Goal: Information Seeking & Learning: Learn about a topic

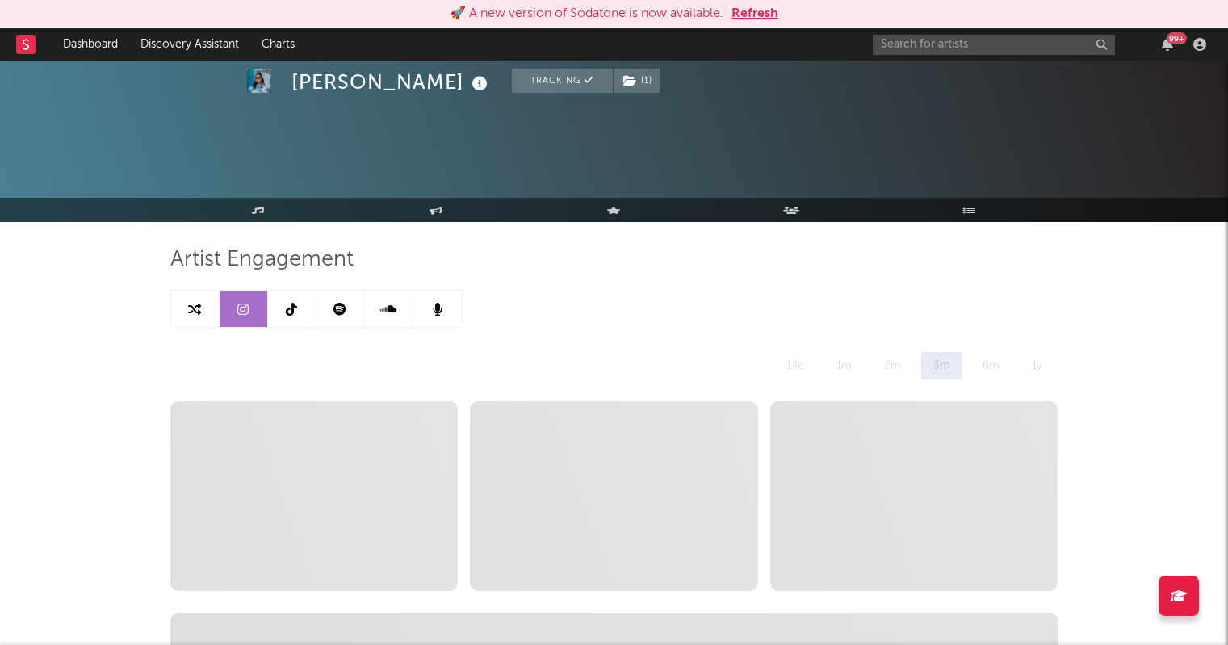
select select "6m"
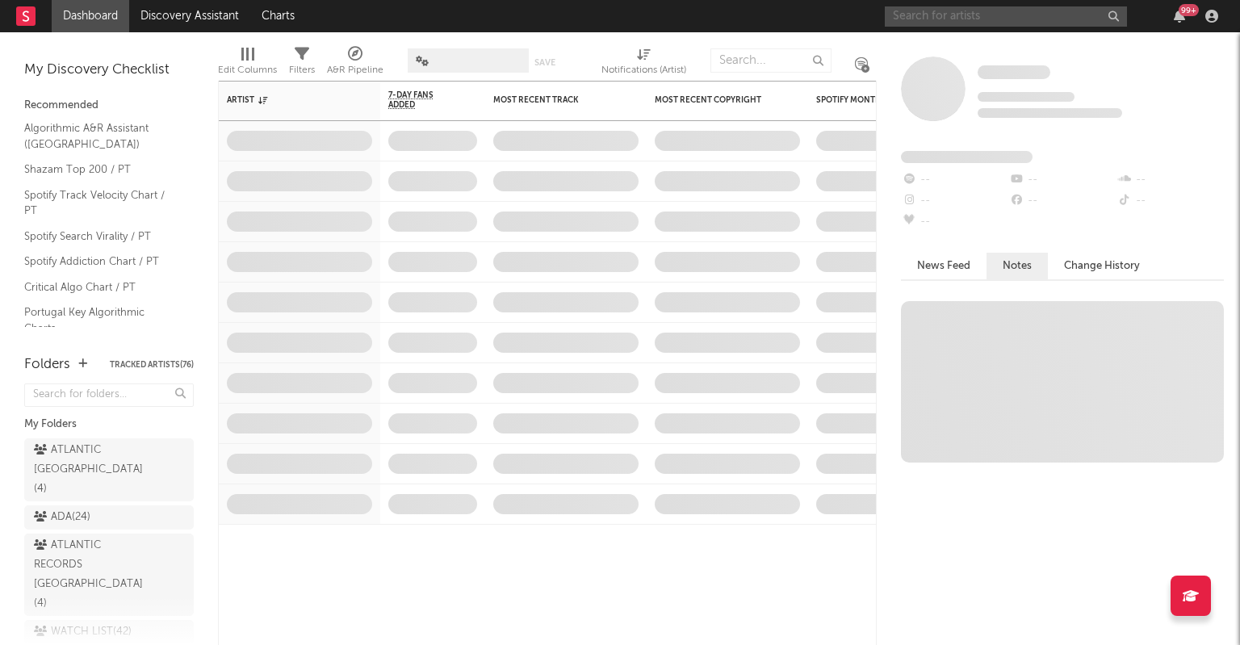
click at [980, 22] on input "text" at bounding box center [1006, 16] width 242 height 20
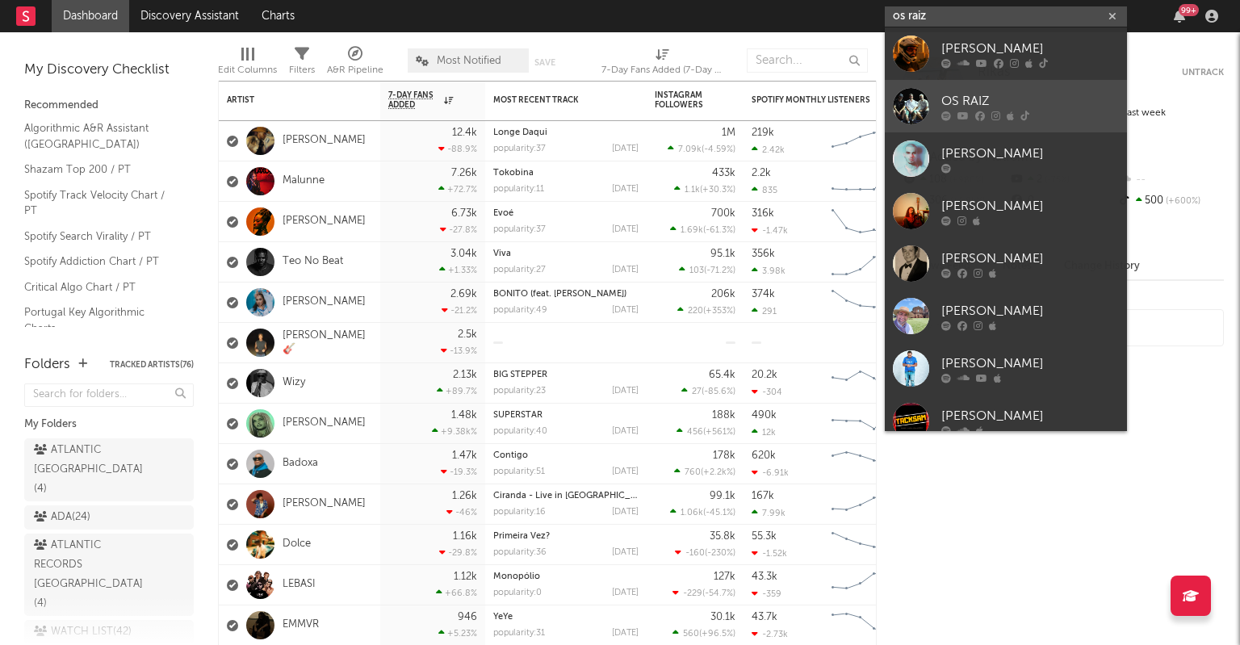
type input "os raiz"
click at [998, 103] on div "OS RAIZ" at bounding box center [1031, 100] width 178 height 19
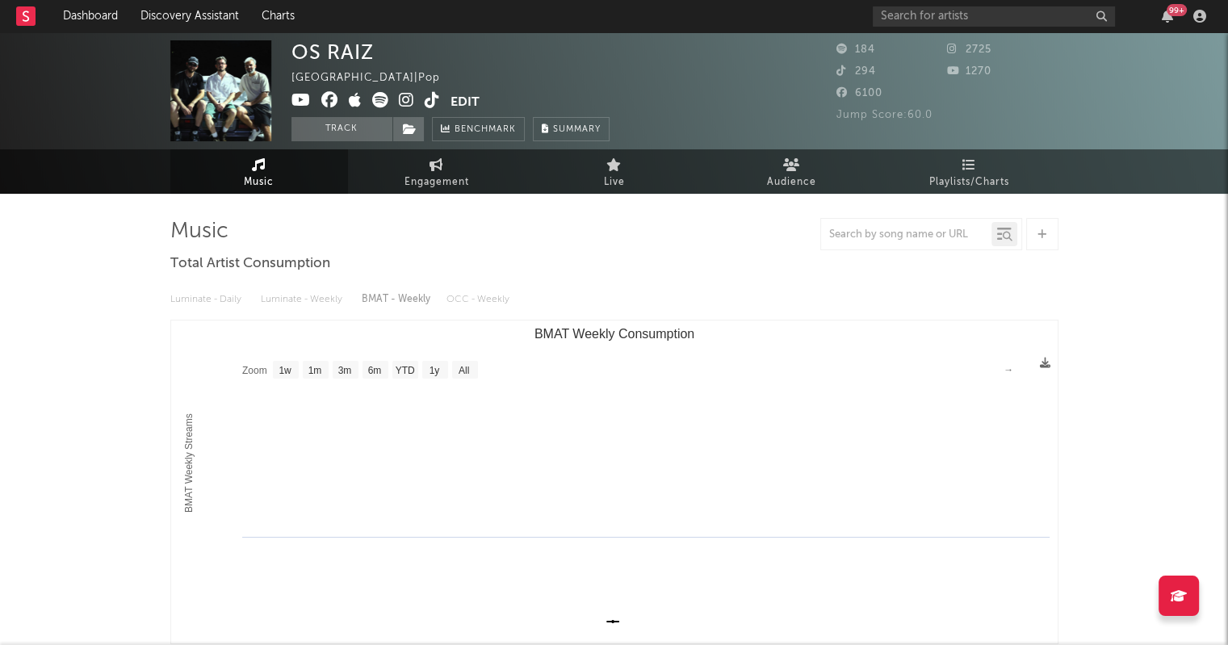
click at [458, 374] on text "All" at bounding box center [463, 370] width 10 height 11
click at [398, 375] on text "YTD" at bounding box center [404, 370] width 19 height 11
click at [359, 369] on rect "BMAT Weekly Consumption" at bounding box center [614, 482] width 887 height 323
click at [372, 371] on text "6m" at bounding box center [374, 370] width 14 height 11
select select "6m"
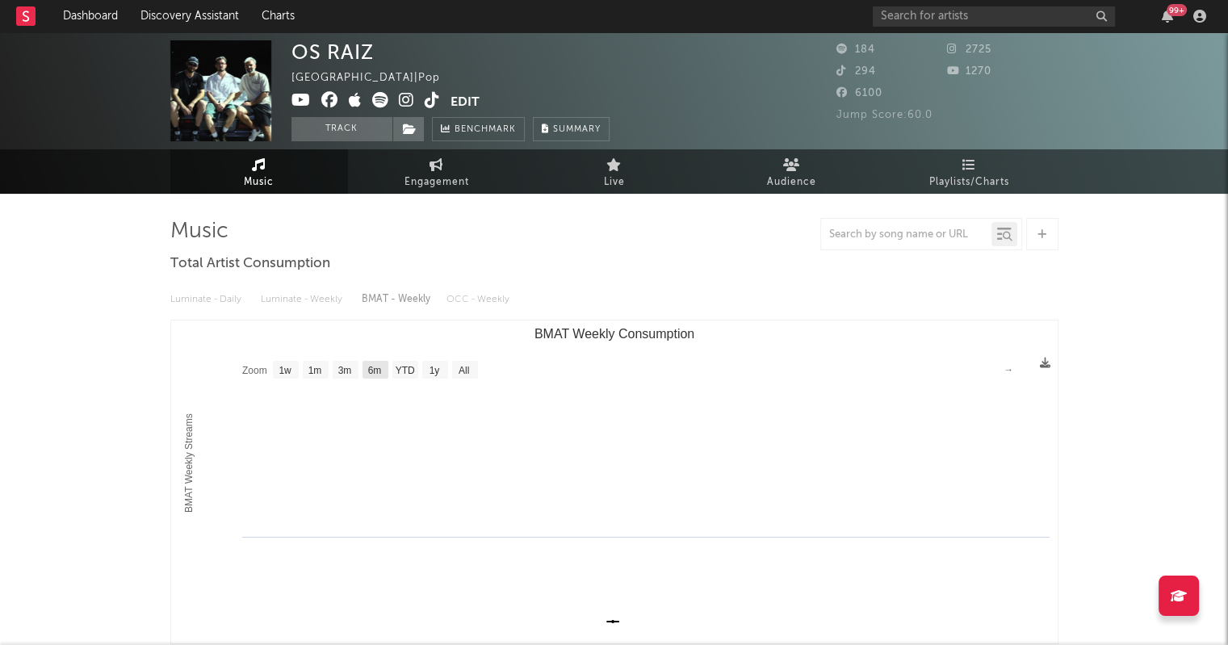
type input "1970-01-01"
type input "1970-07-01"
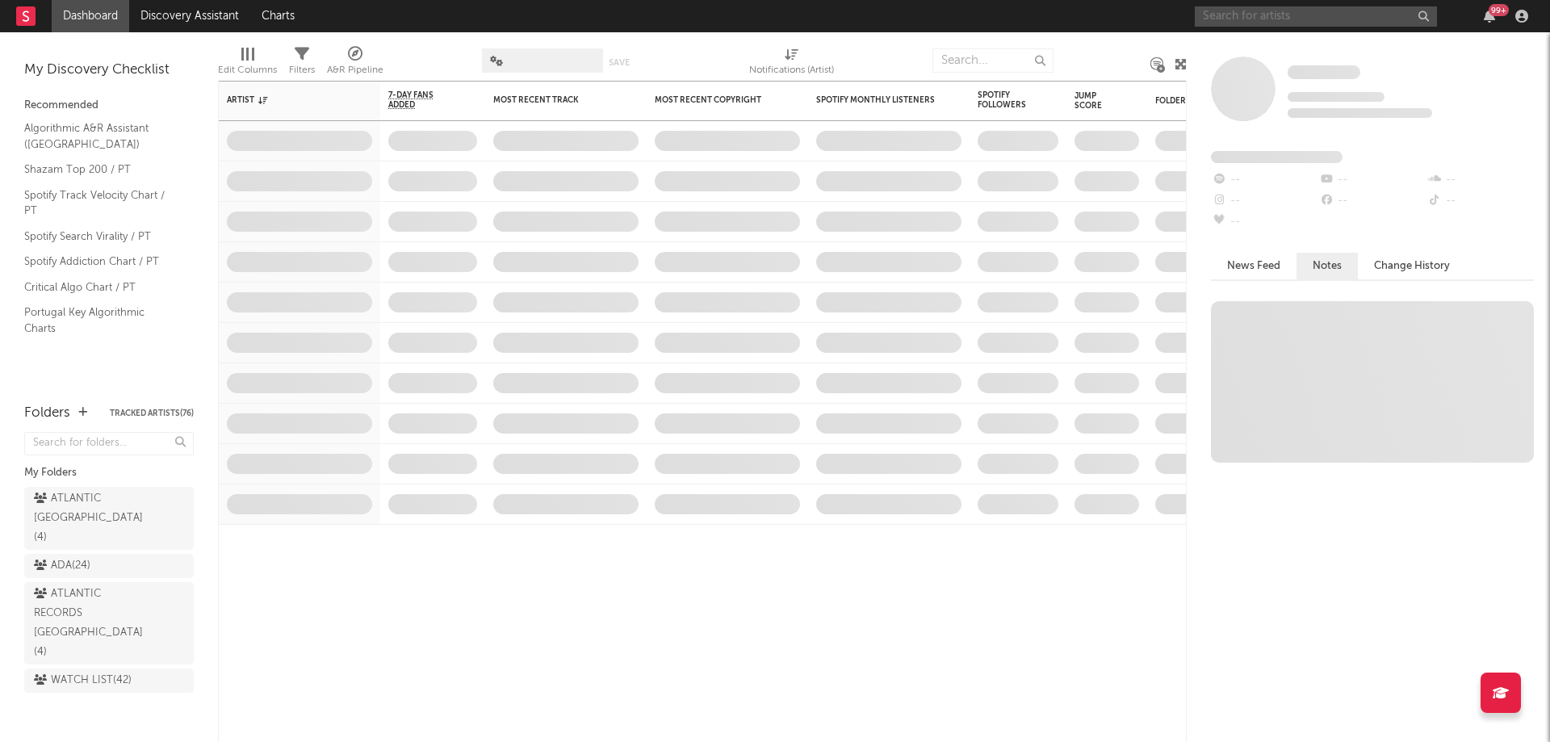
click at [1253, 10] on input "text" at bounding box center [1316, 16] width 242 height 20
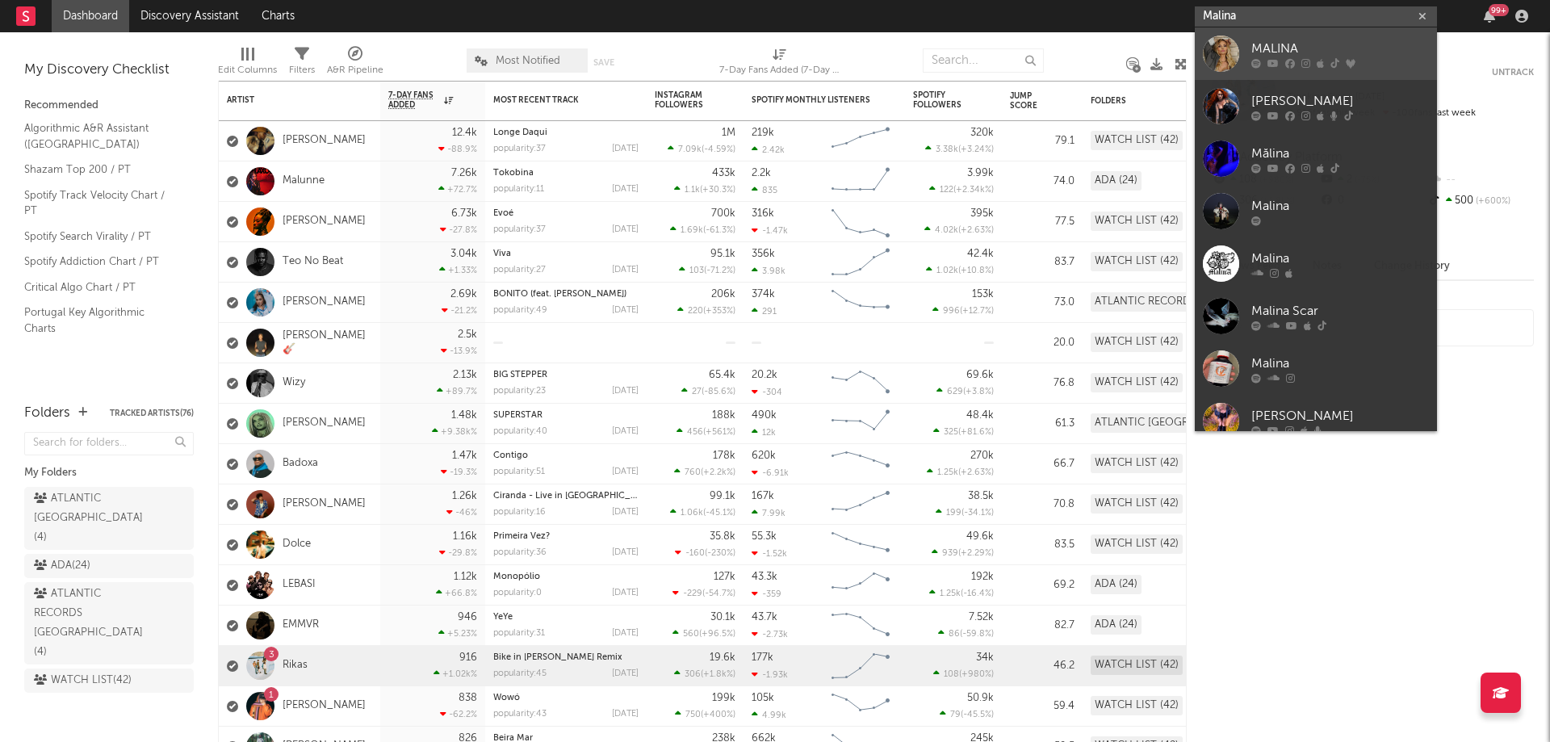
type input "Malina"
click at [1252, 57] on div "MALINA" at bounding box center [1341, 48] width 178 height 19
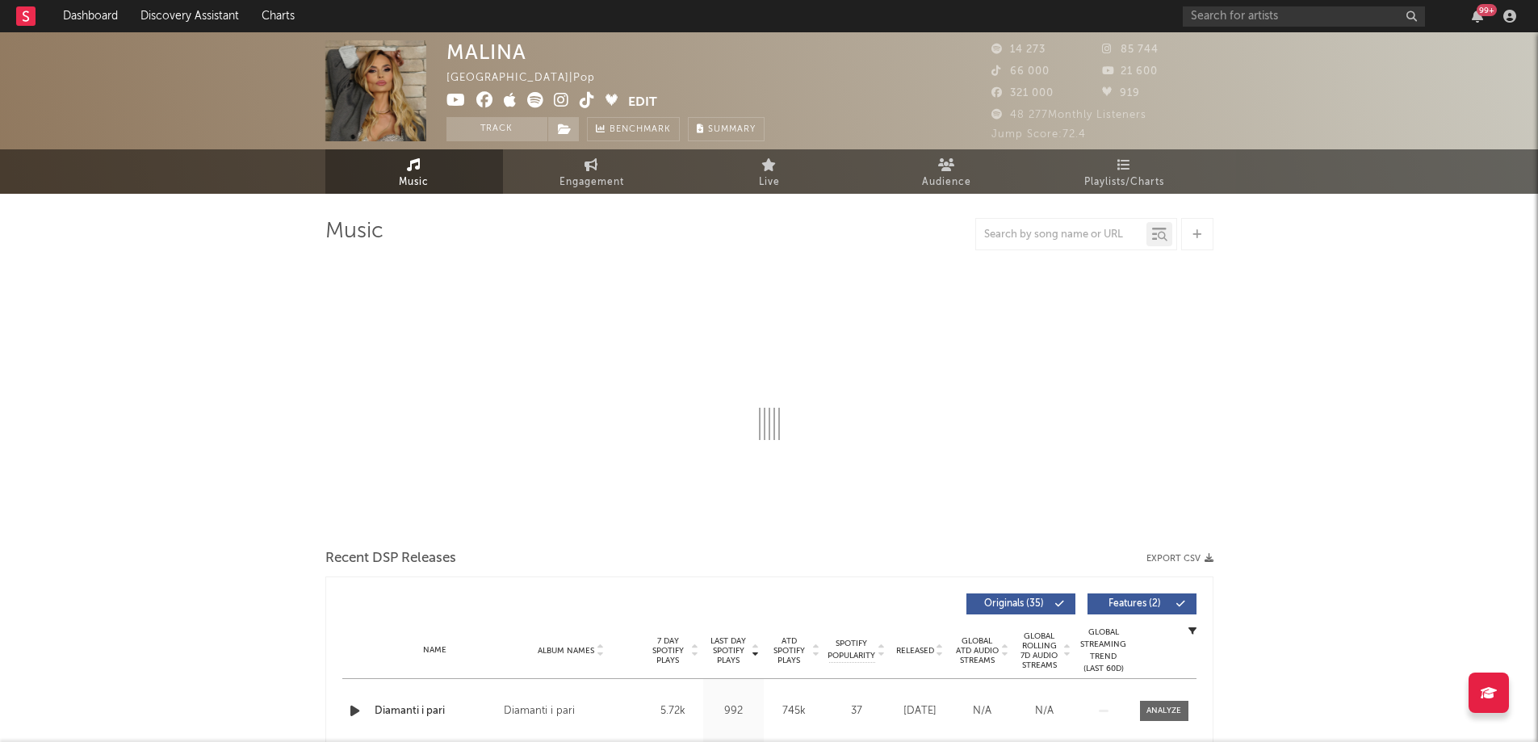
select select "6m"
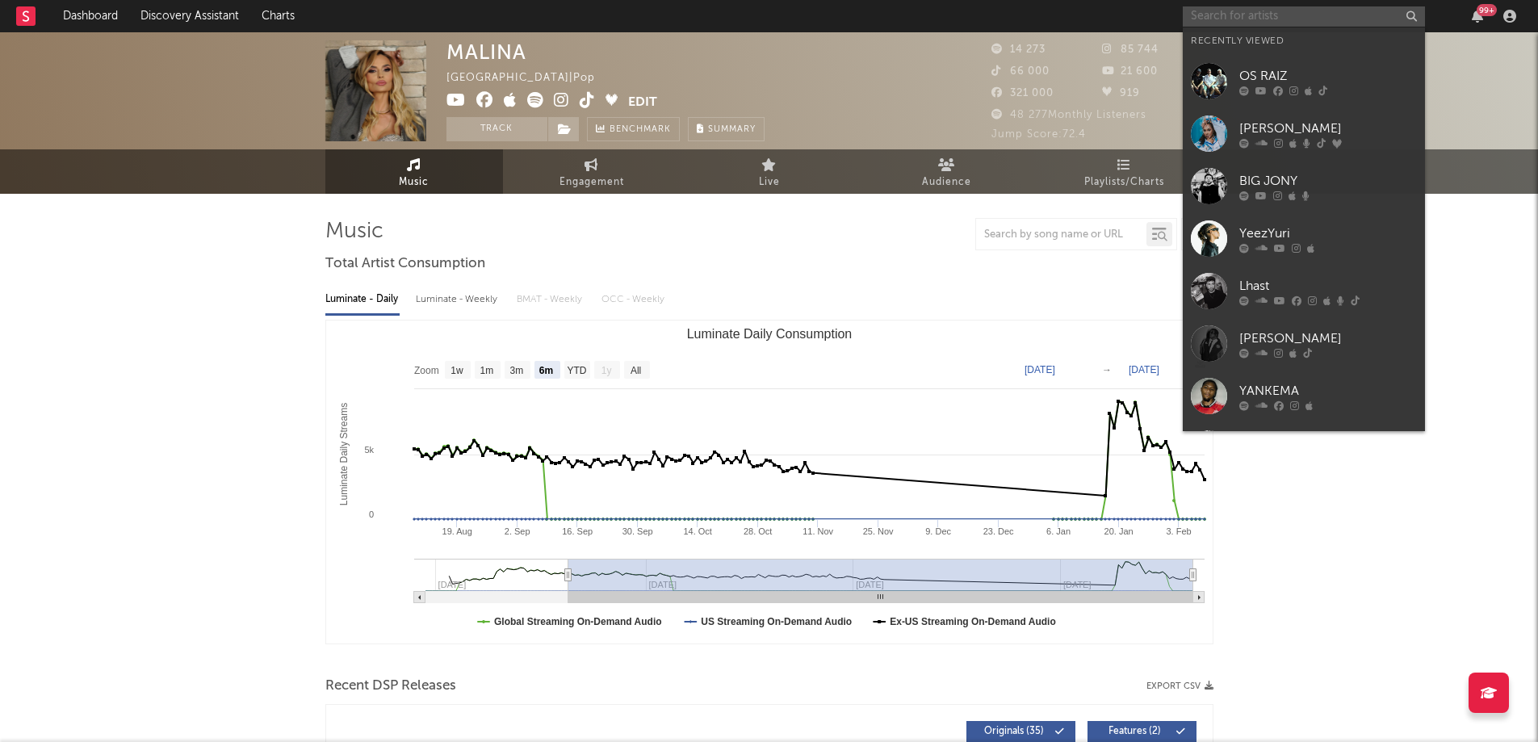
click at [1210, 15] on input "text" at bounding box center [1304, 16] width 242 height 20
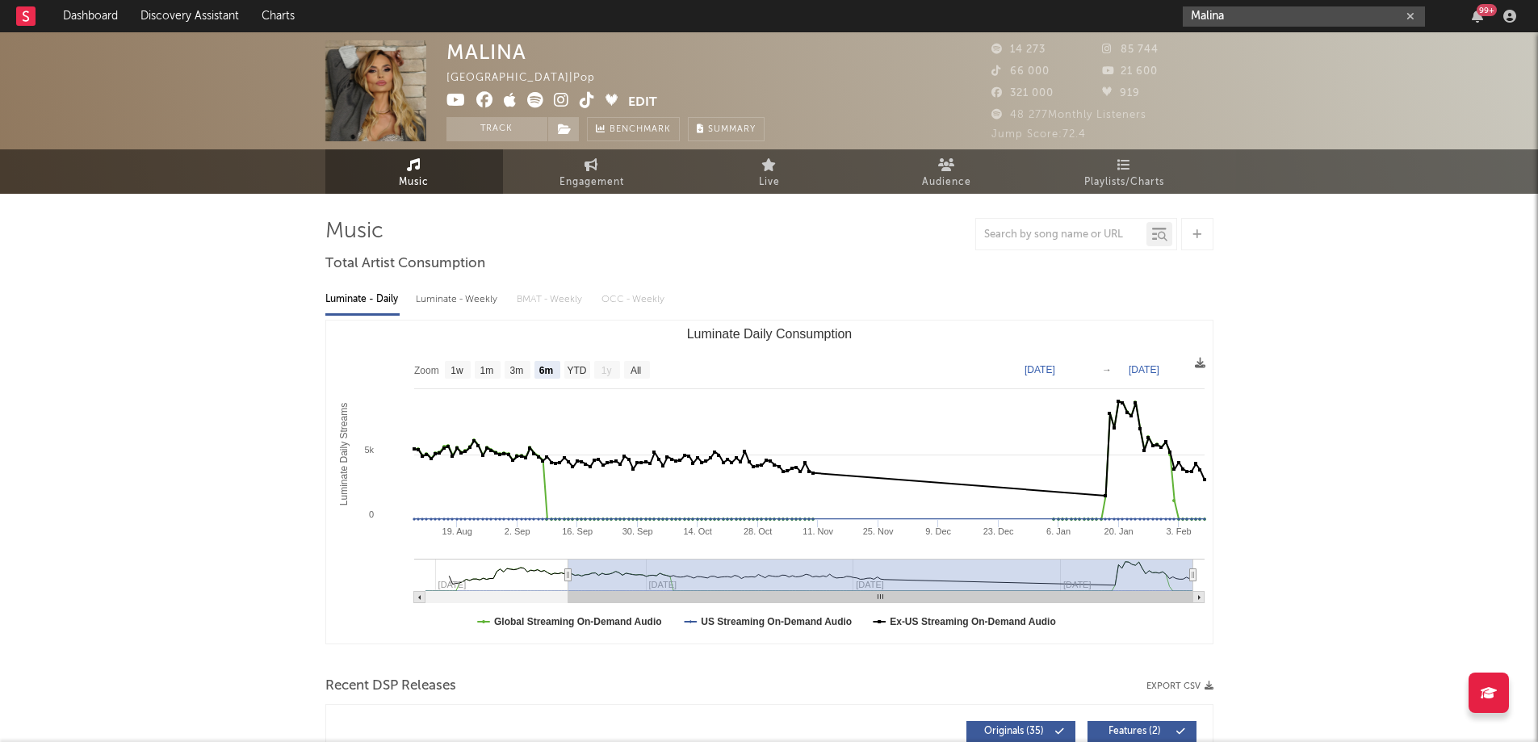
type input "Malina"
drag, startPoint x: 1259, startPoint y: 15, endPoint x: 1143, endPoint y: 14, distance: 116.3
click at [1143, 15] on nav "Dashboard Discovery Assistant Charts Malina 99 +" at bounding box center [769, 16] width 1538 height 32
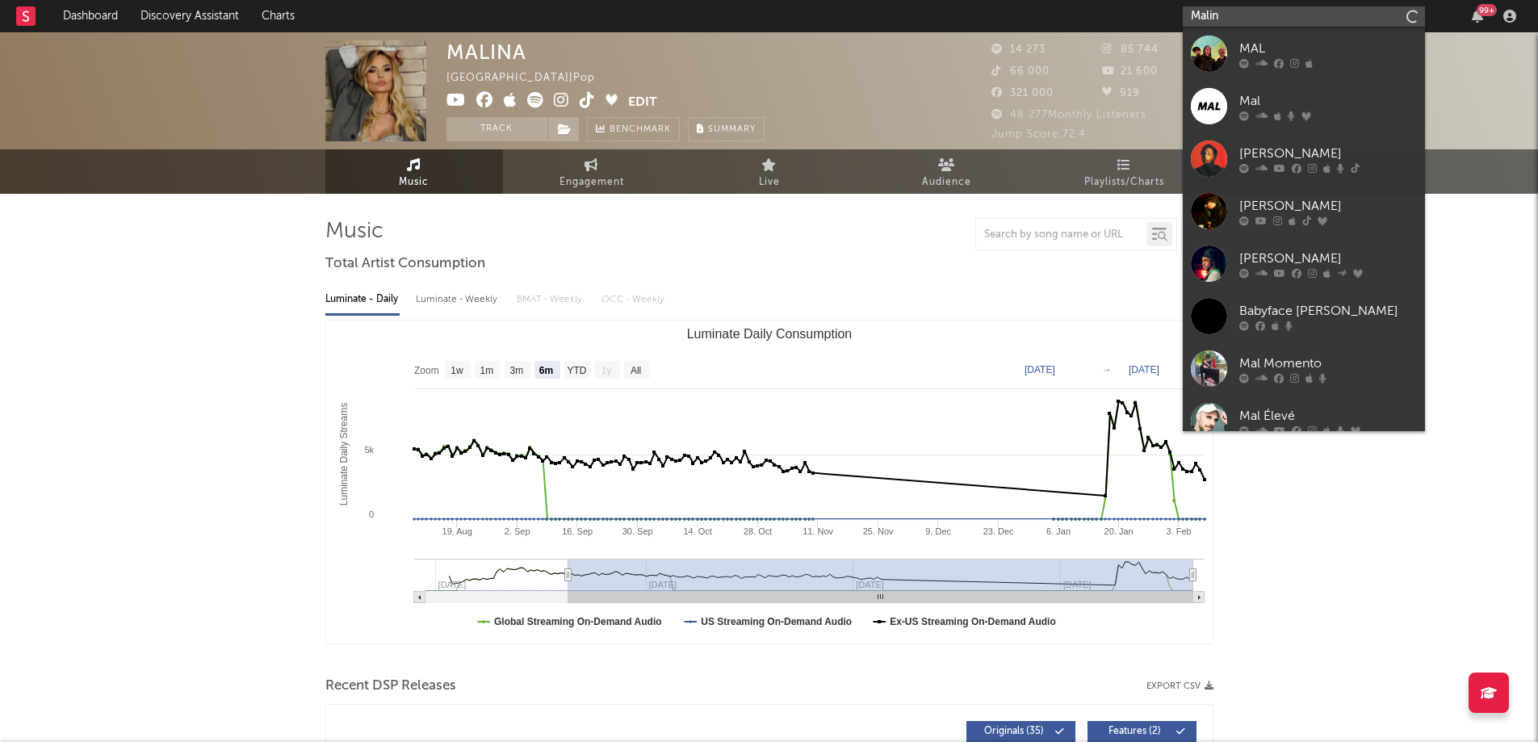
type input "Malina"
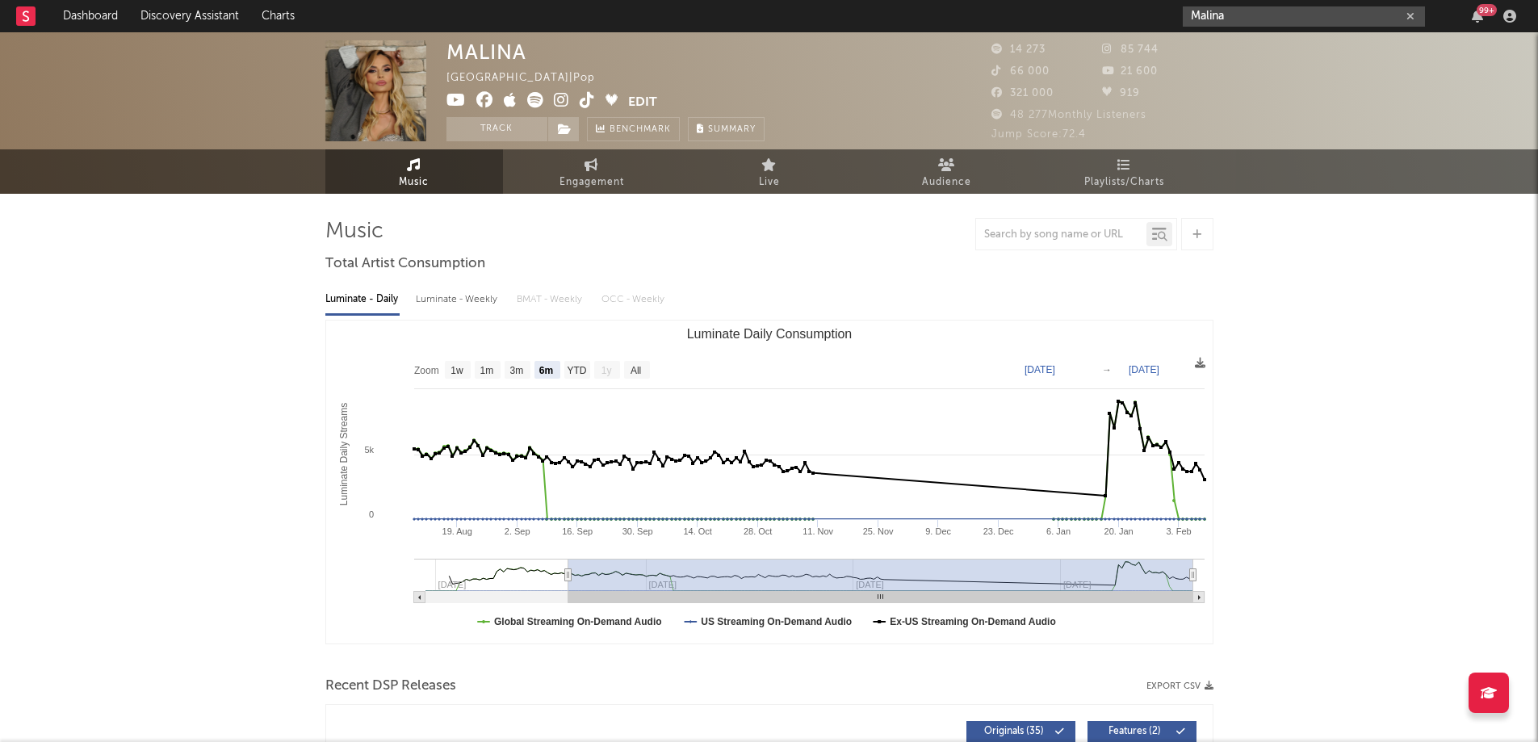
click at [1248, 10] on input "Malina" at bounding box center [1304, 16] width 242 height 20
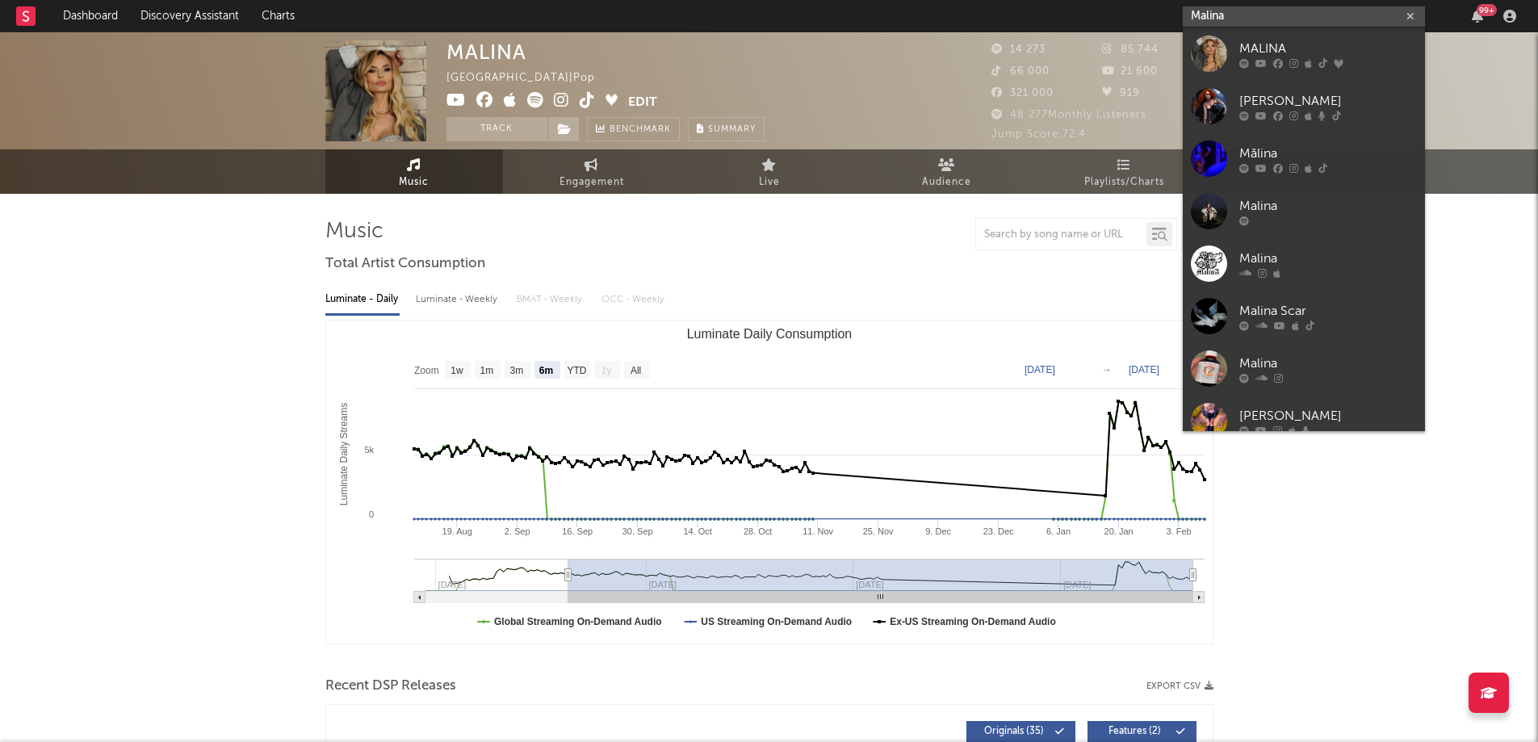
click at [1248, 10] on input "Malina" at bounding box center [1304, 16] width 242 height 20
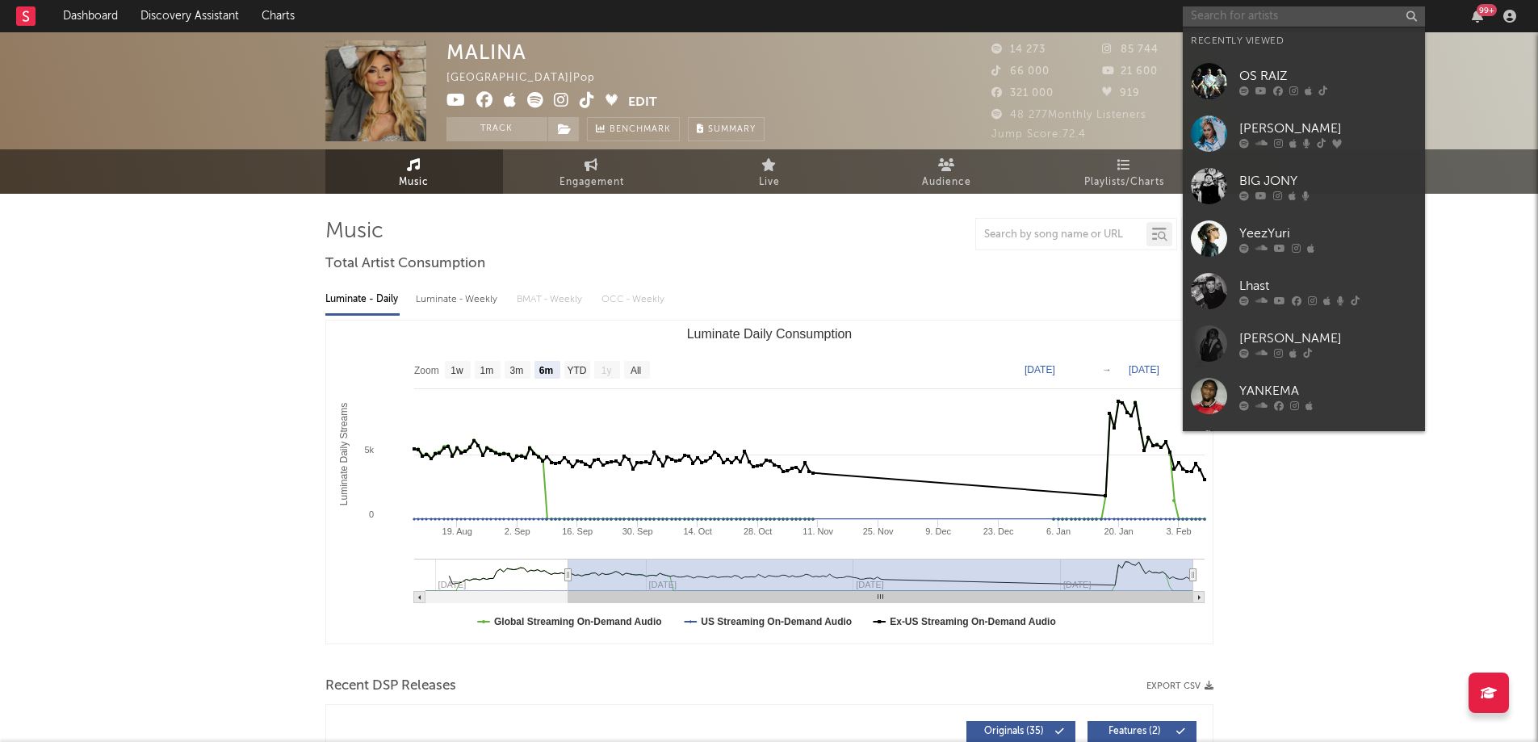
paste input "https://open.spotify.com/intl-pt/artist/3qfvMAysyTRLCRPa8l5NbT?si=pfU9-PNiTbGXO…"
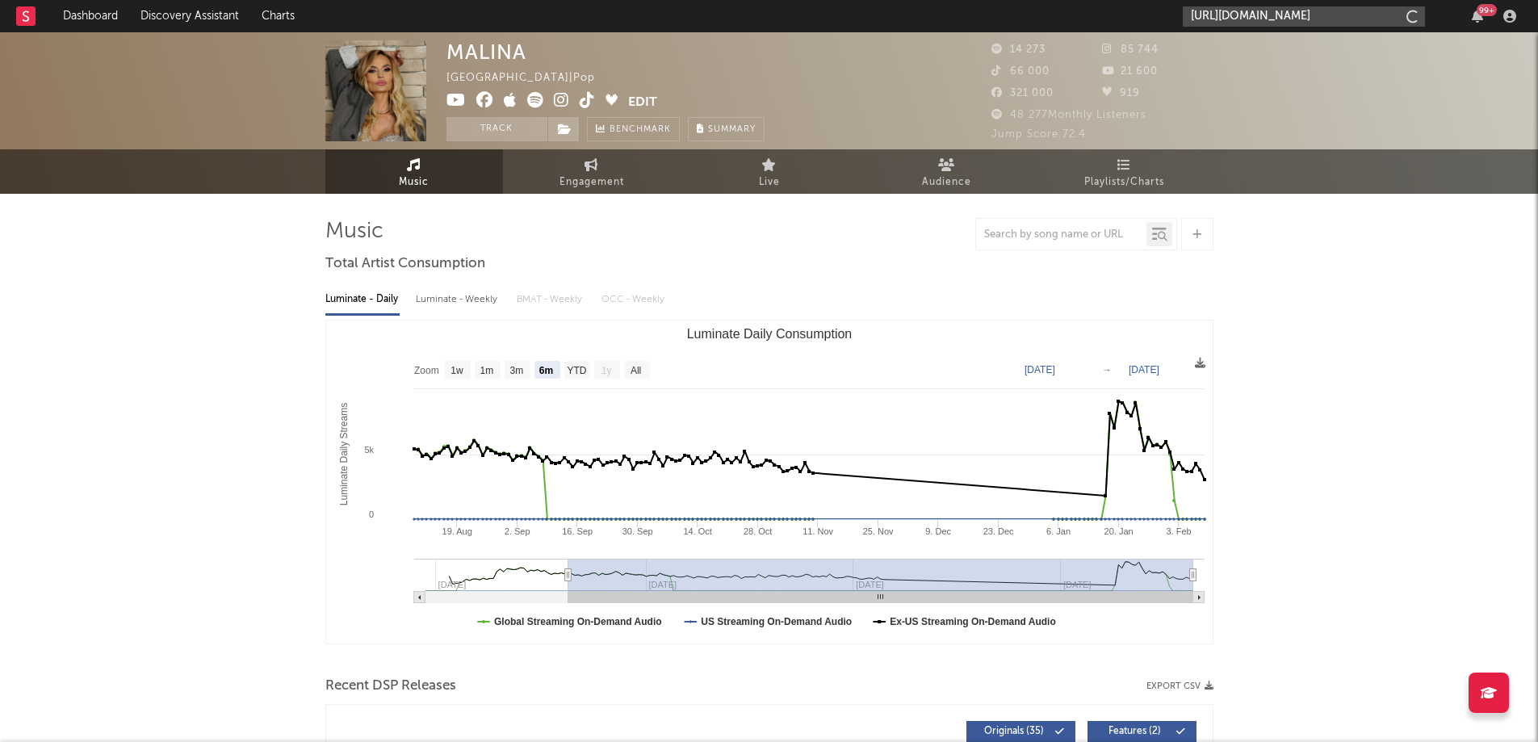
scroll to position [0, 300]
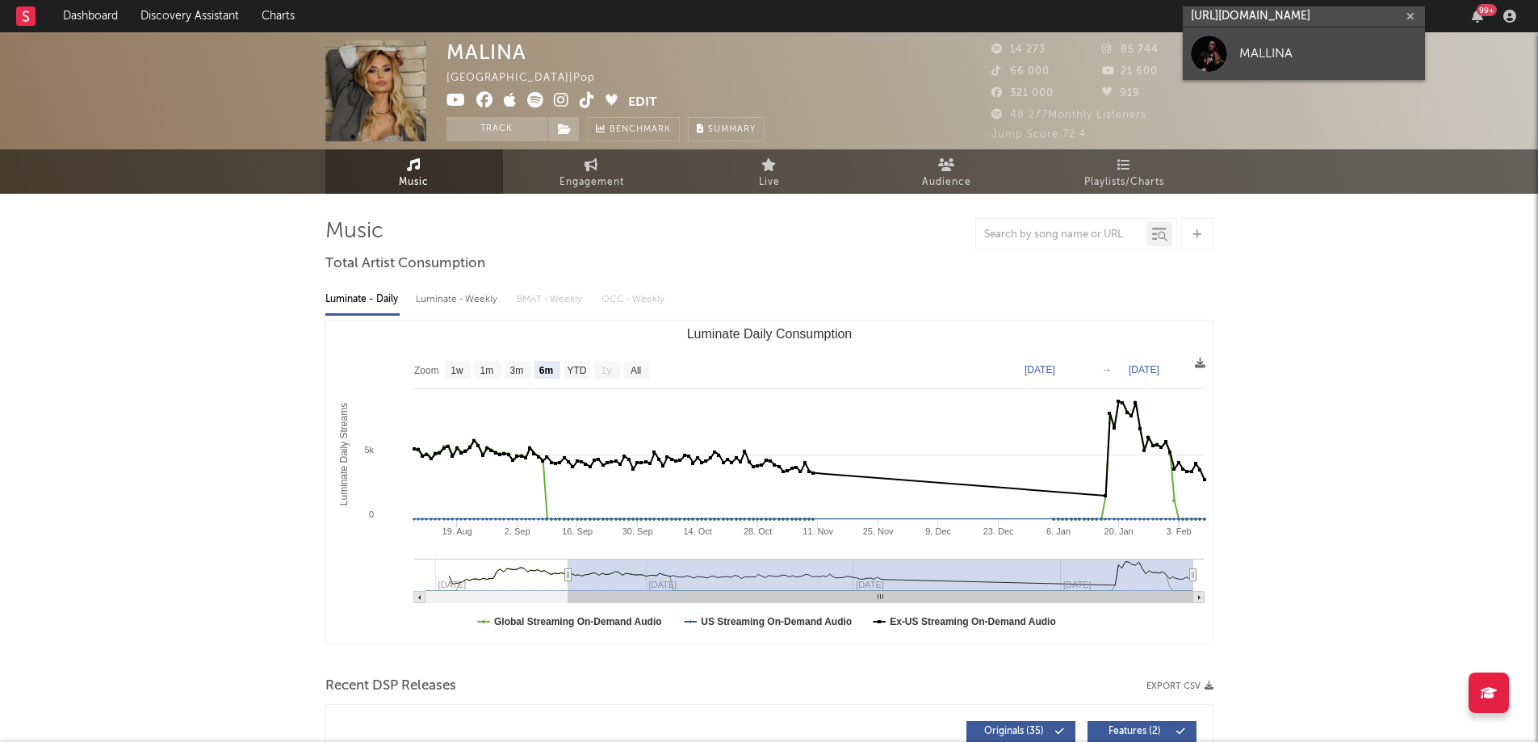
type input "https://open.spotify.com/intl-pt/artist/3qfvMAysyTRLCRPa8l5NbT?si=pfU9-PNiTbGXO…"
click at [1256, 57] on div "MALLINA" at bounding box center [1329, 53] width 178 height 19
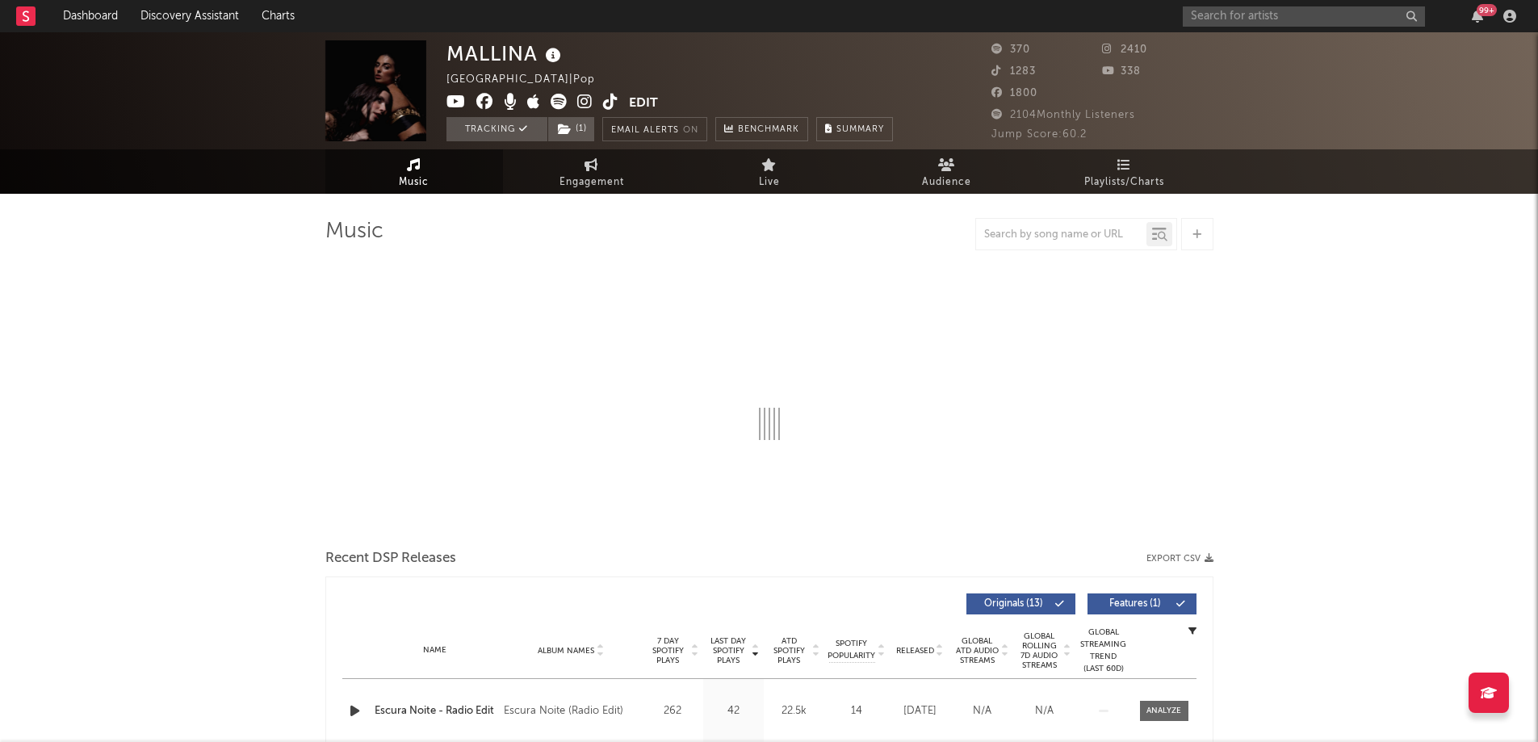
select select "1w"
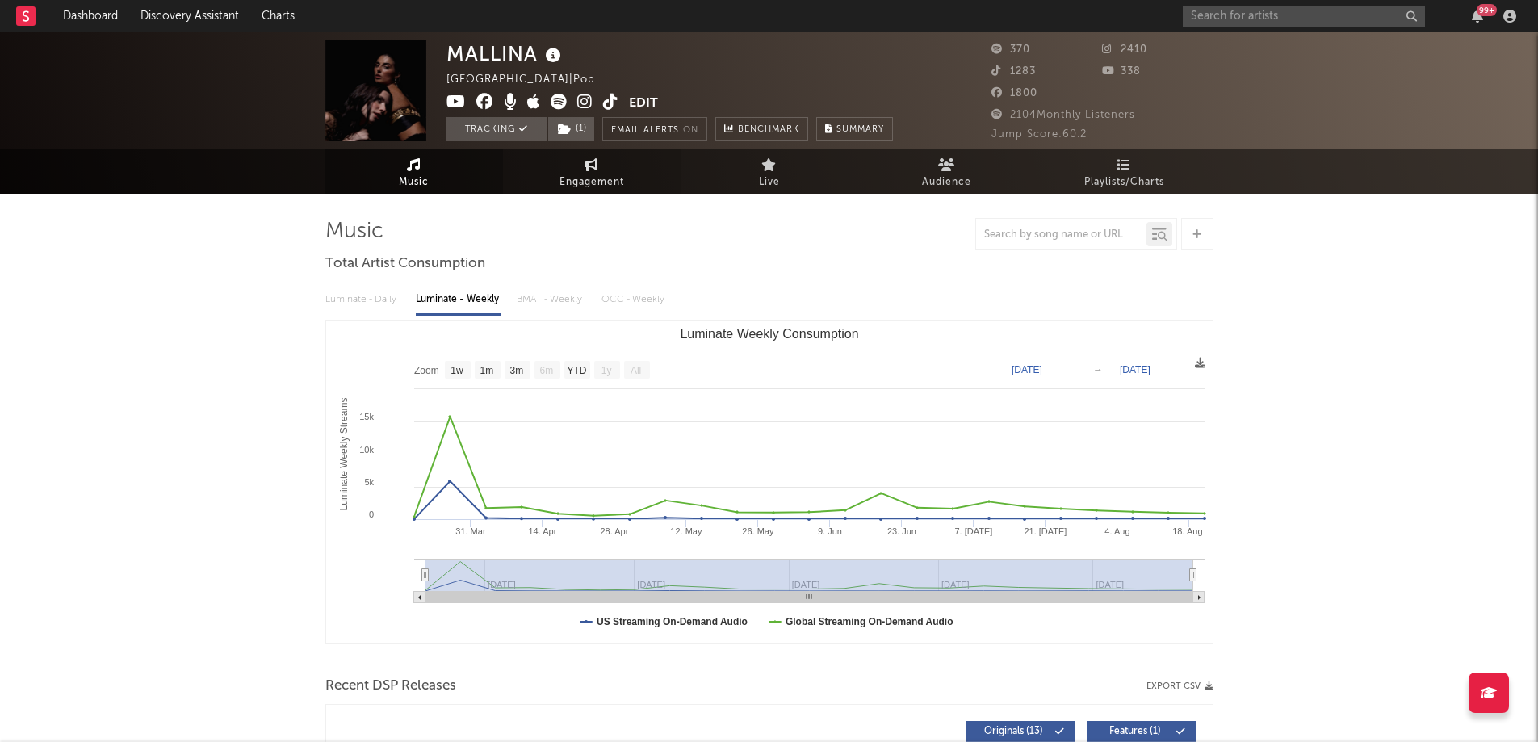
click at [587, 178] on span "Engagement" at bounding box center [592, 182] width 65 height 19
select select "1w"
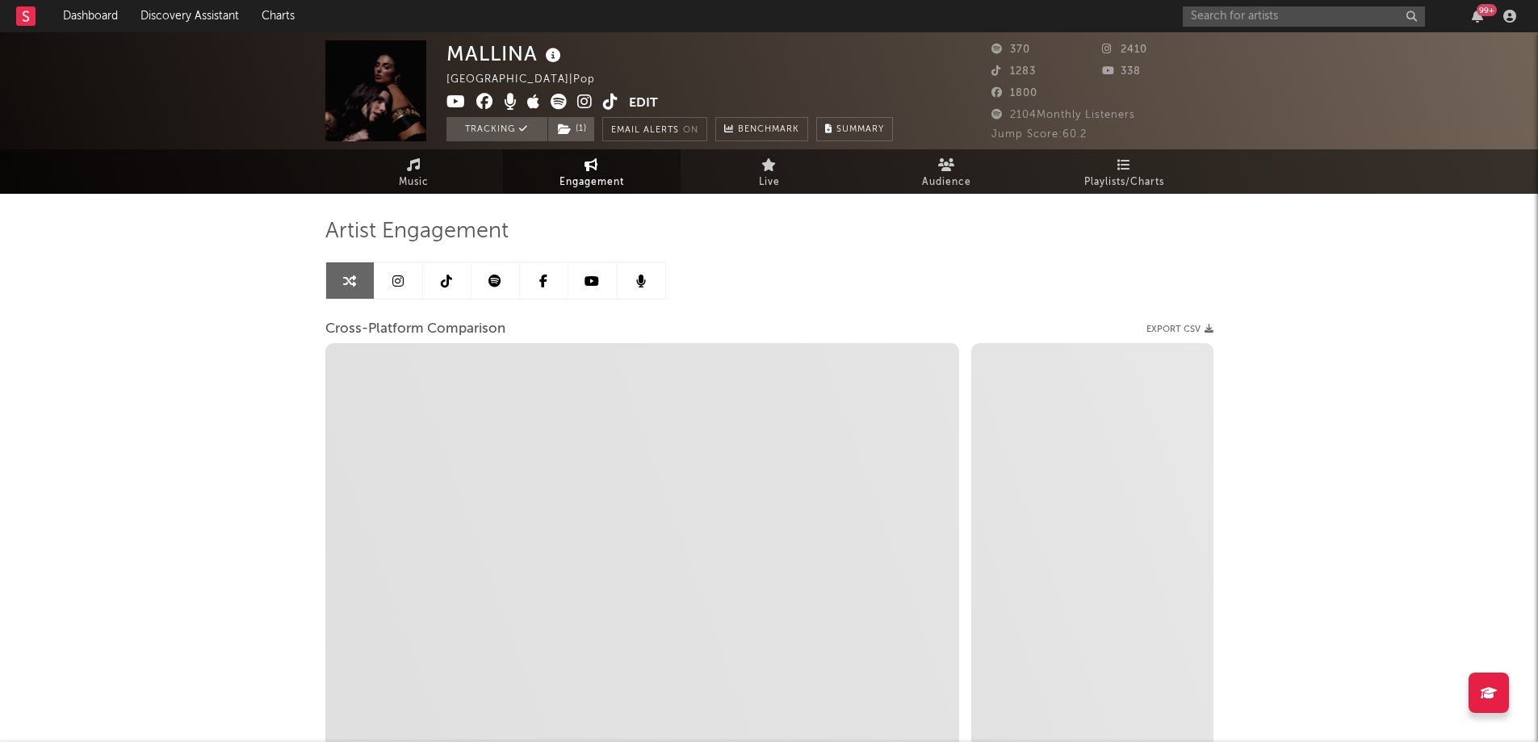
click at [506, 283] on link at bounding box center [496, 280] width 48 height 36
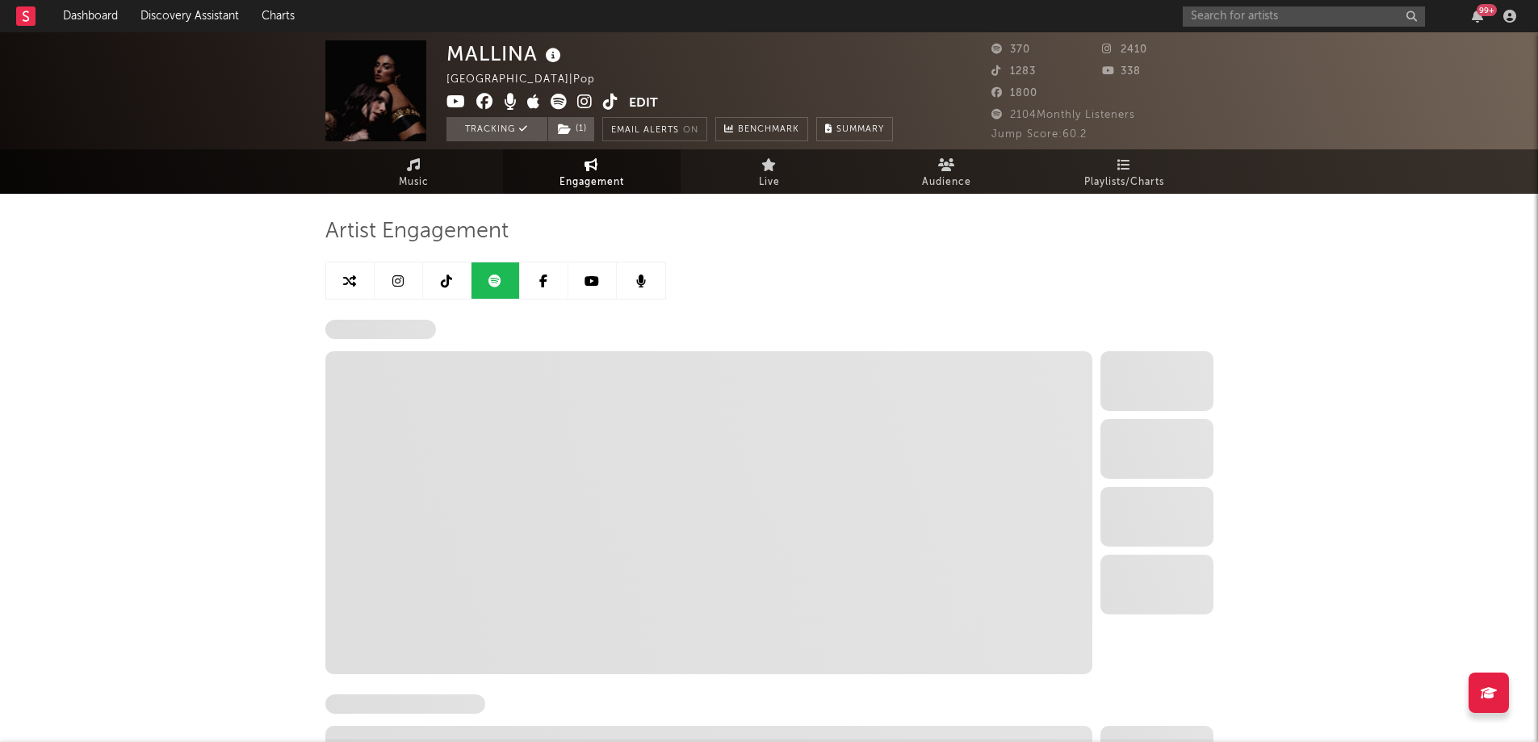
select select "6m"
select select "1w"
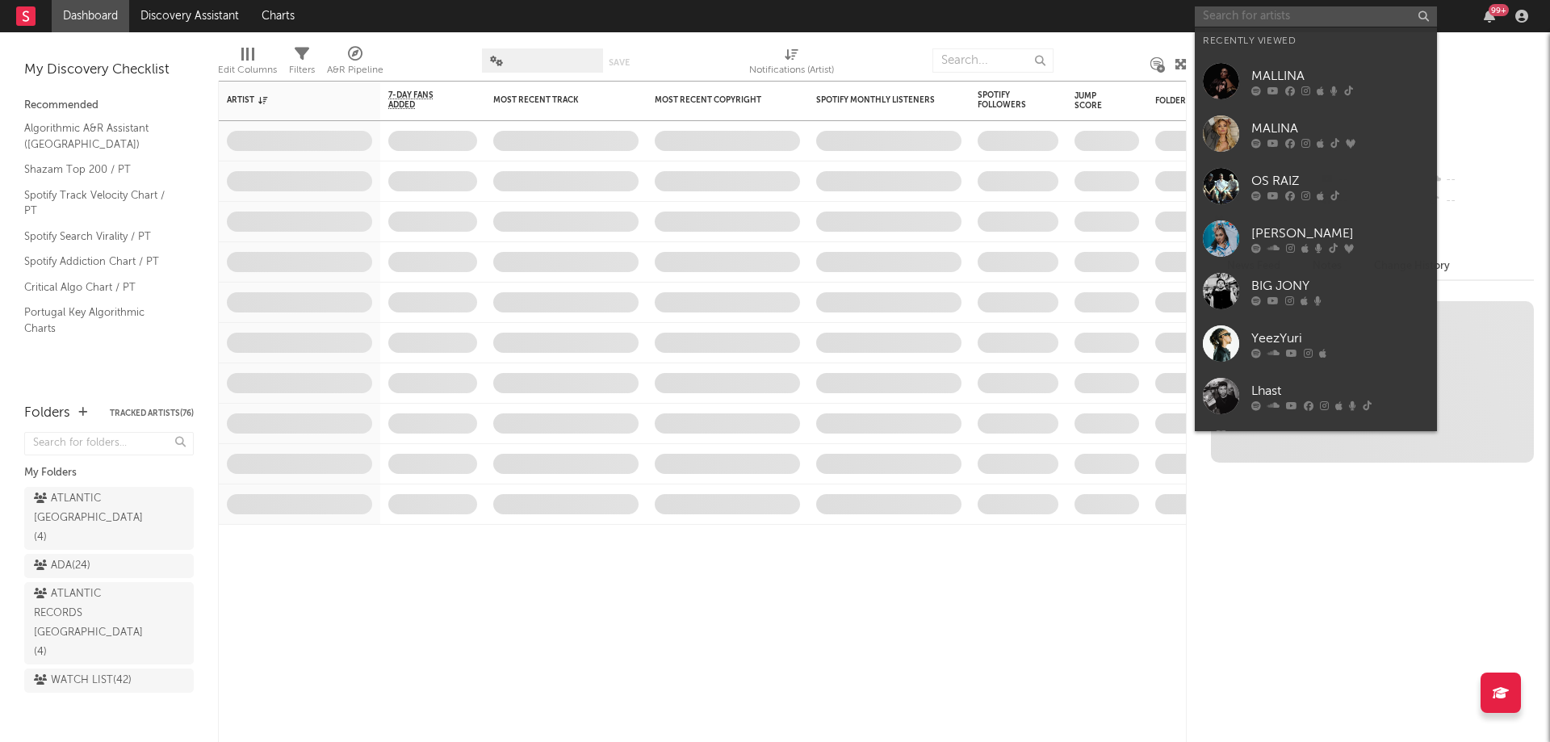
click at [1319, 17] on input "text" at bounding box center [1316, 16] width 242 height 20
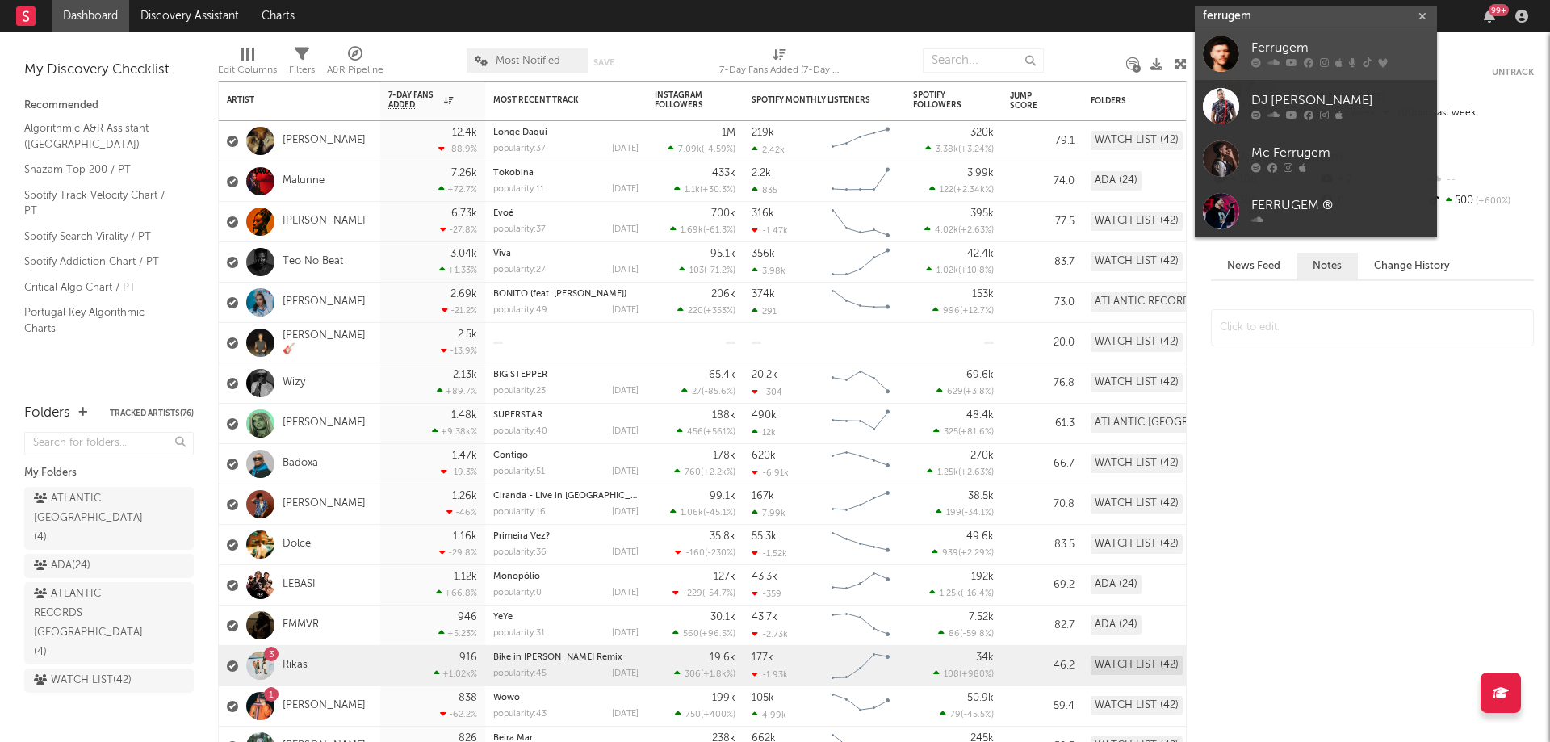
type input "ferrugem"
click at [1293, 59] on icon at bounding box center [1291, 63] width 11 height 10
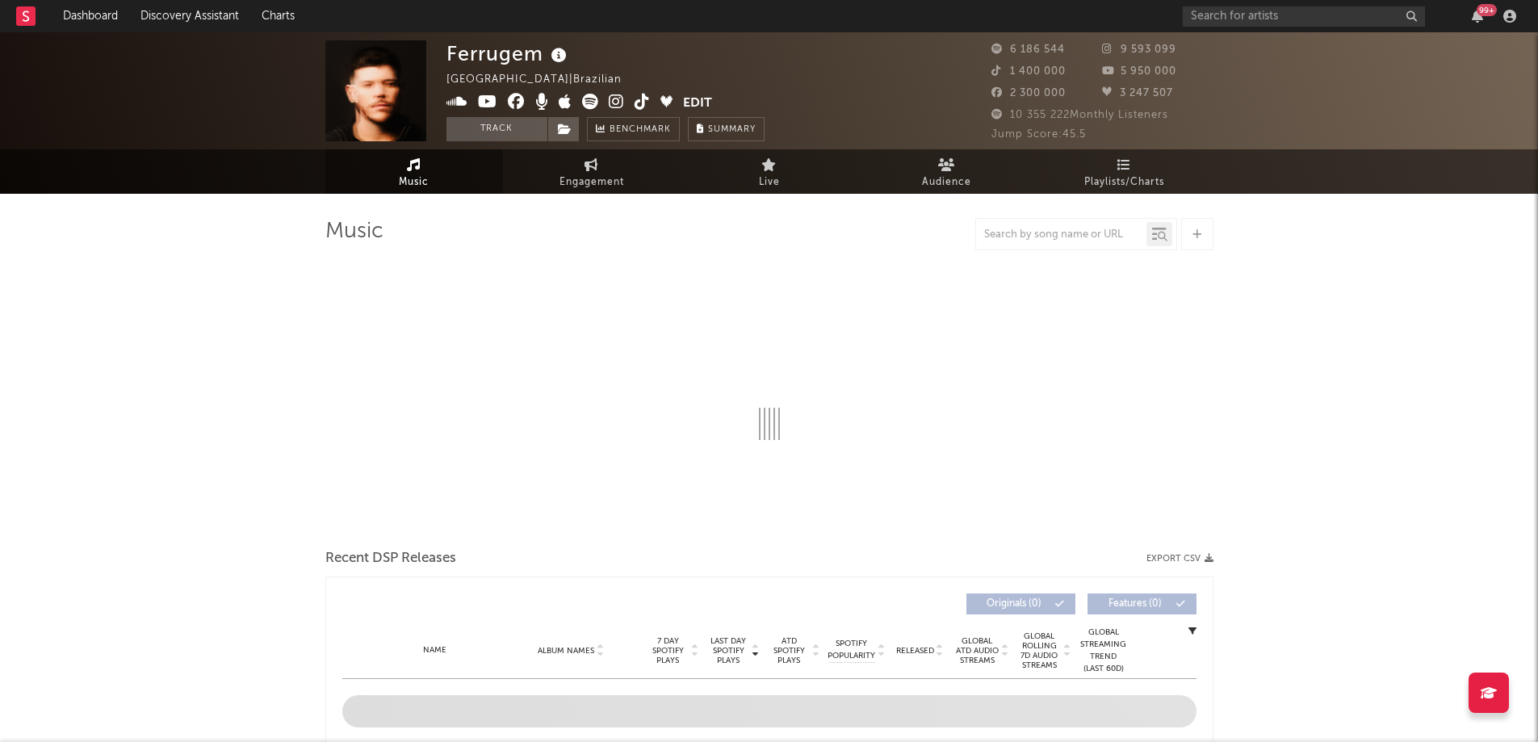
select select "6m"
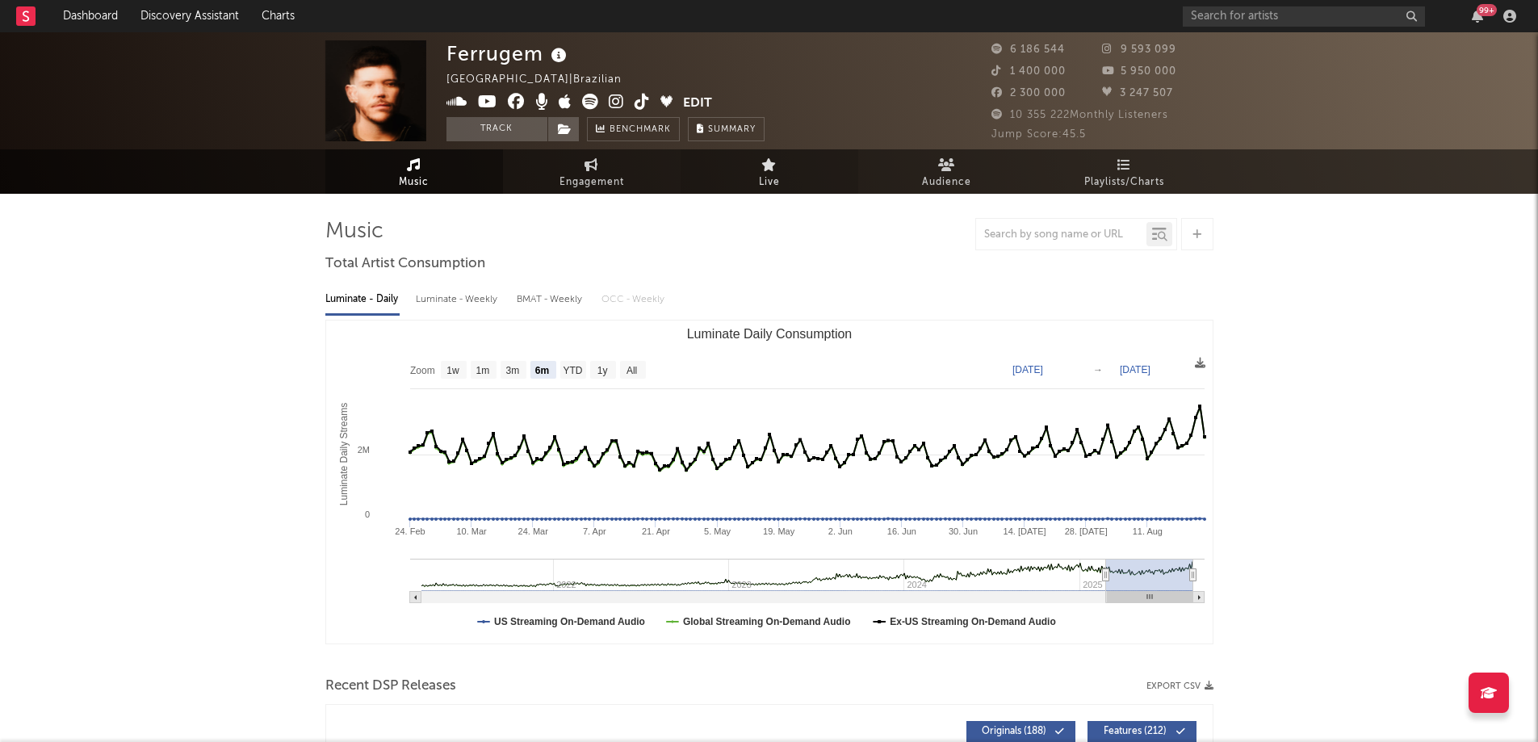
click at [763, 170] on icon at bounding box center [768, 164] width 15 height 13
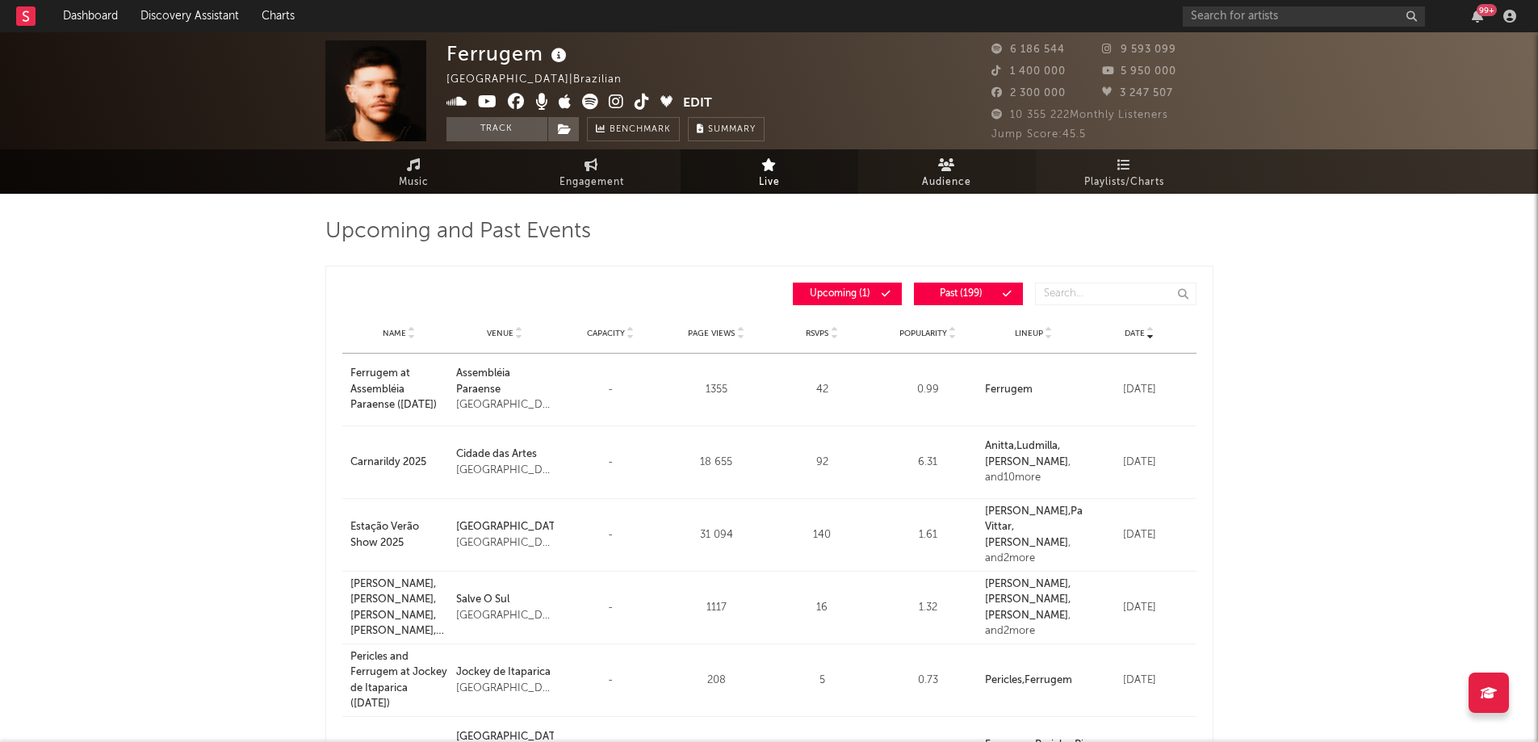
click at [964, 182] on span "Audience" at bounding box center [946, 182] width 49 height 19
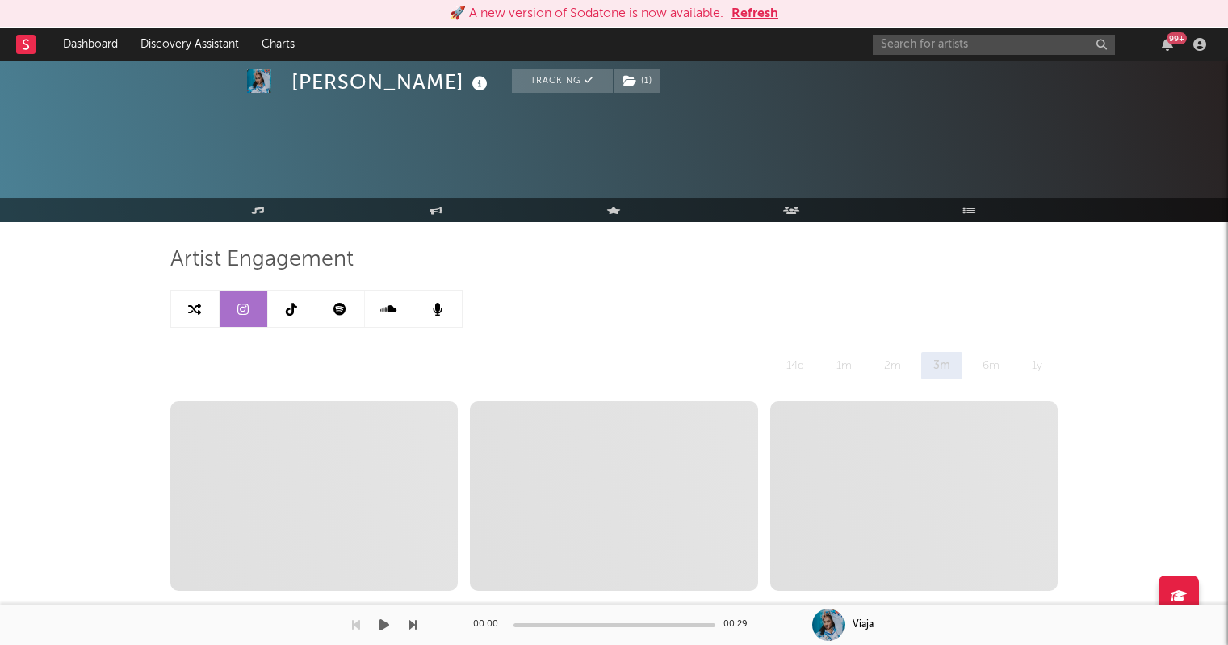
select select "6m"
